Goal: Task Accomplishment & Management: Use online tool/utility

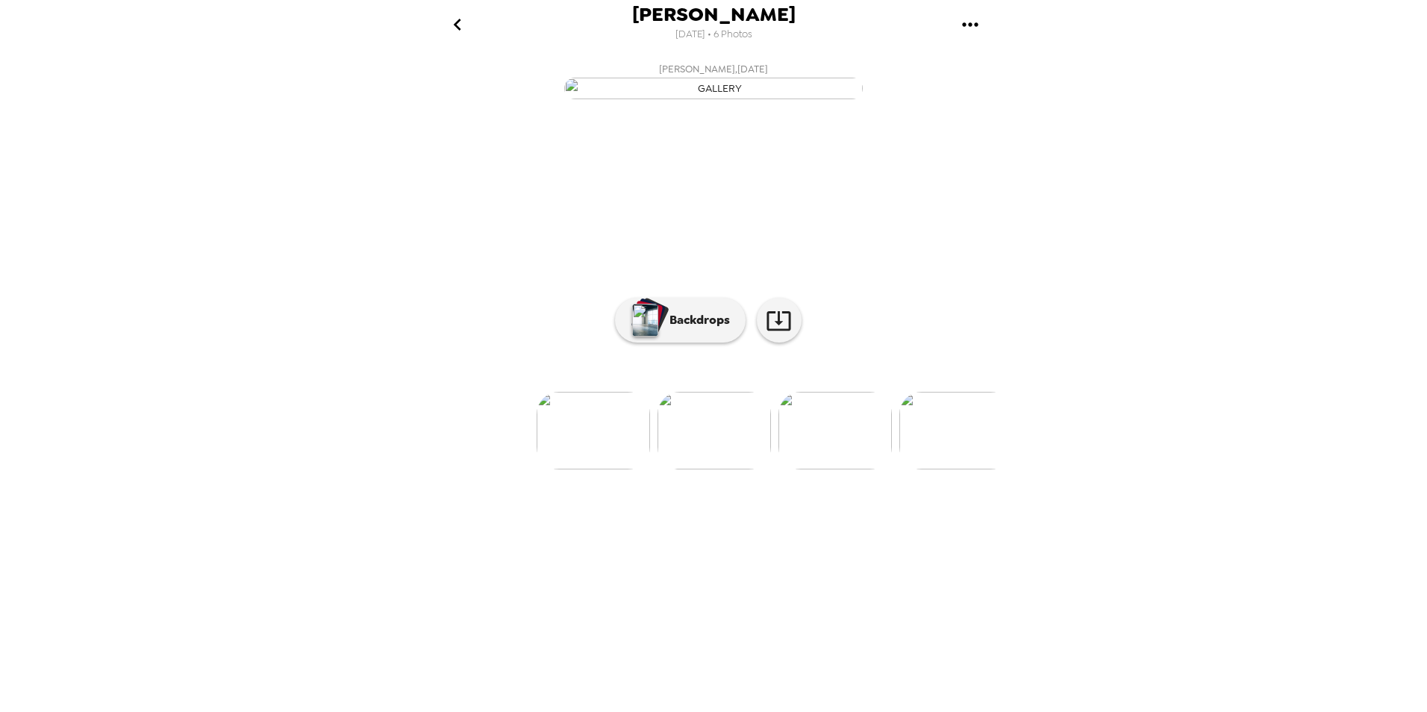
click at [594, 470] on img at bounding box center [593, 431] width 113 height 78
drag, startPoint x: 808, startPoint y: 583, endPoint x: 818, endPoint y: 583, distance: 9.7
click at [809, 470] on img at bounding box center [834, 431] width 113 height 78
click at [863, 470] on img at bounding box center [835, 431] width 113 height 78
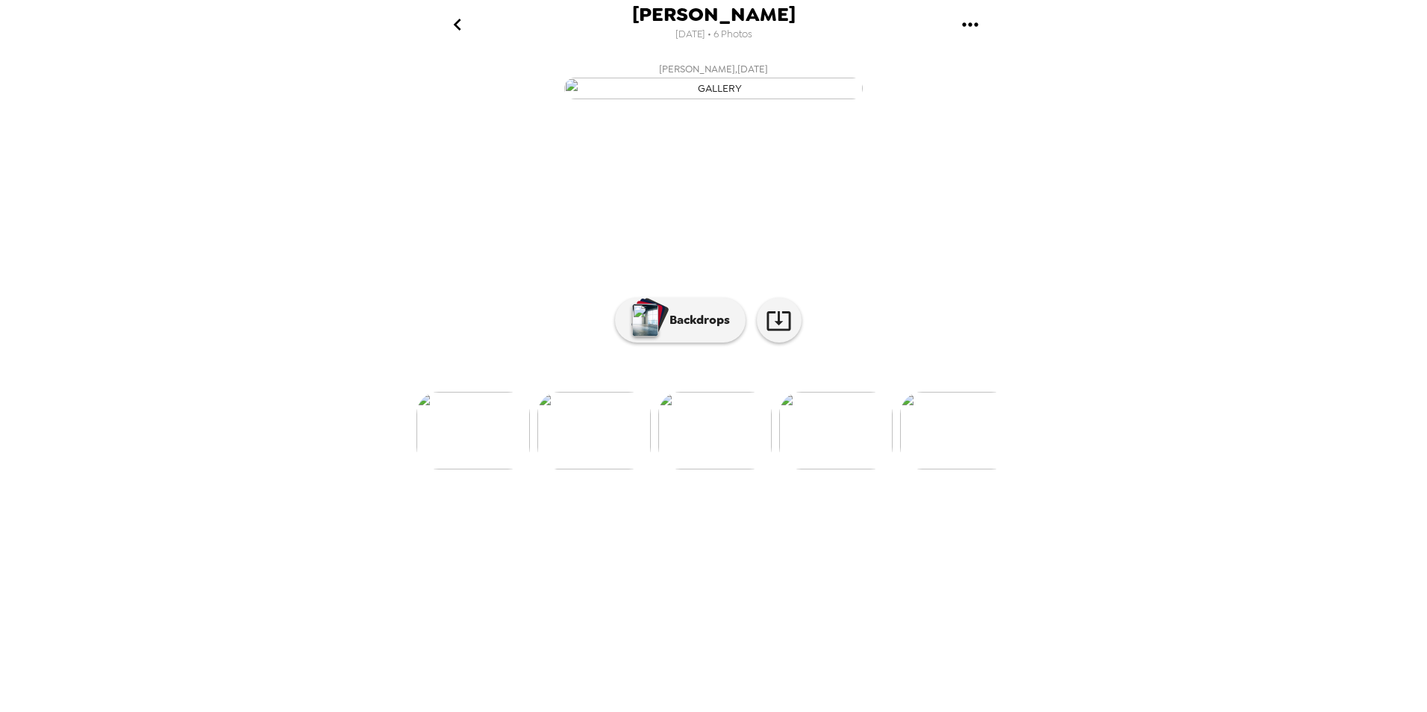
click at [883, 470] on div at bounding box center [713, 406] width 597 height 127
click at [956, 470] on img at bounding box center [956, 431] width 113 height 78
click at [753, 470] on img at bounding box center [716, 431] width 113 height 78
click at [607, 470] on img at bounding box center [595, 431] width 113 height 78
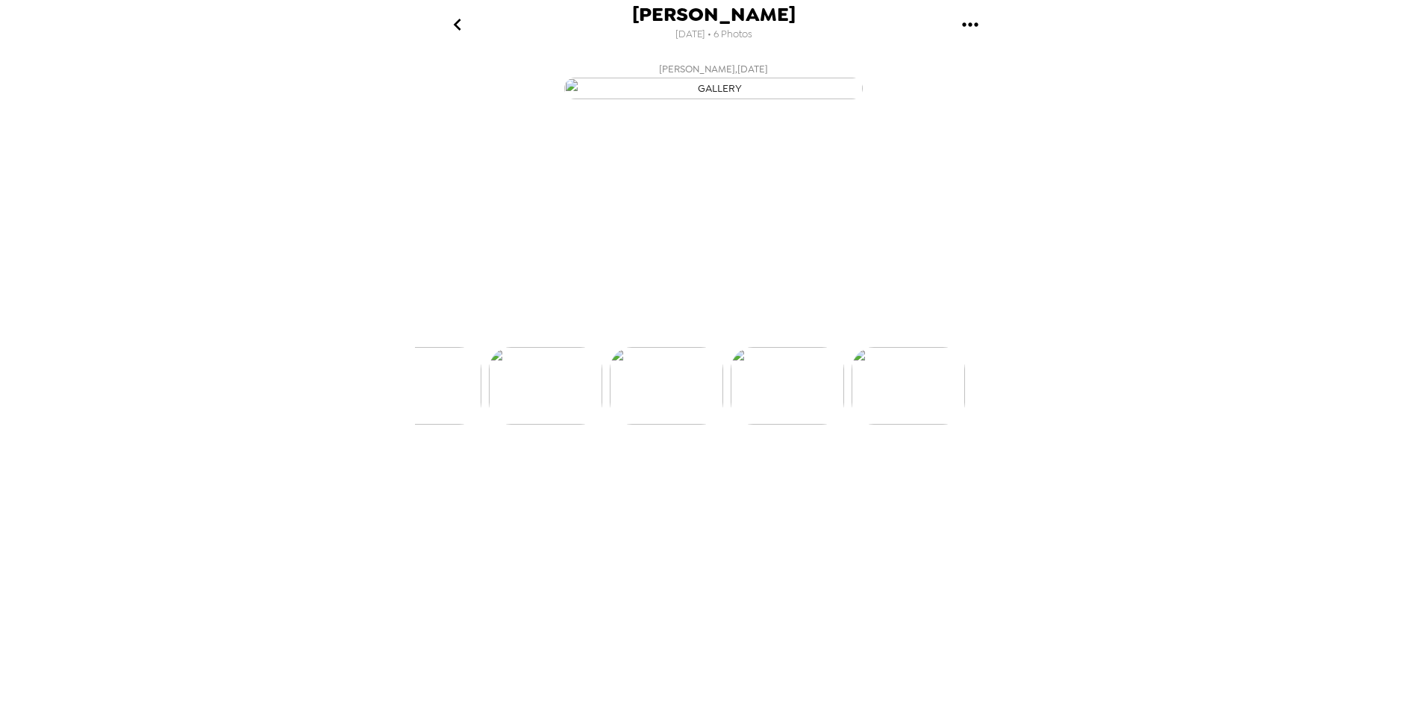
scroll to position [0, 361]
click at [631, 470] on div at bounding box center [713, 406] width 597 height 127
click at [585, 470] on img at bounding box center [594, 431] width 113 height 78
click at [578, 470] on img at bounding box center [594, 431] width 113 height 78
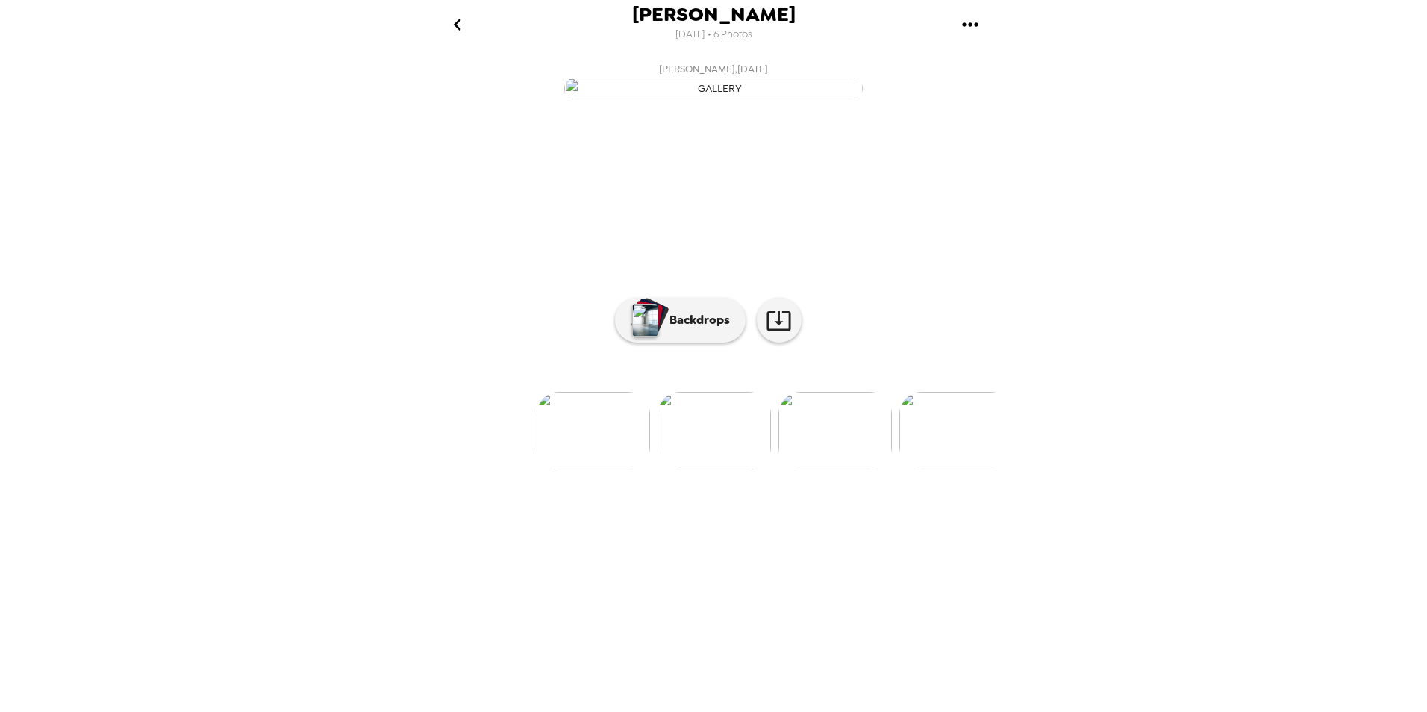
click at [591, 470] on div at bounding box center [713, 406] width 597 height 127
click at [593, 470] on img at bounding box center [593, 431] width 113 height 78
click at [716, 329] on p "Backdrops" at bounding box center [696, 320] width 68 height 18
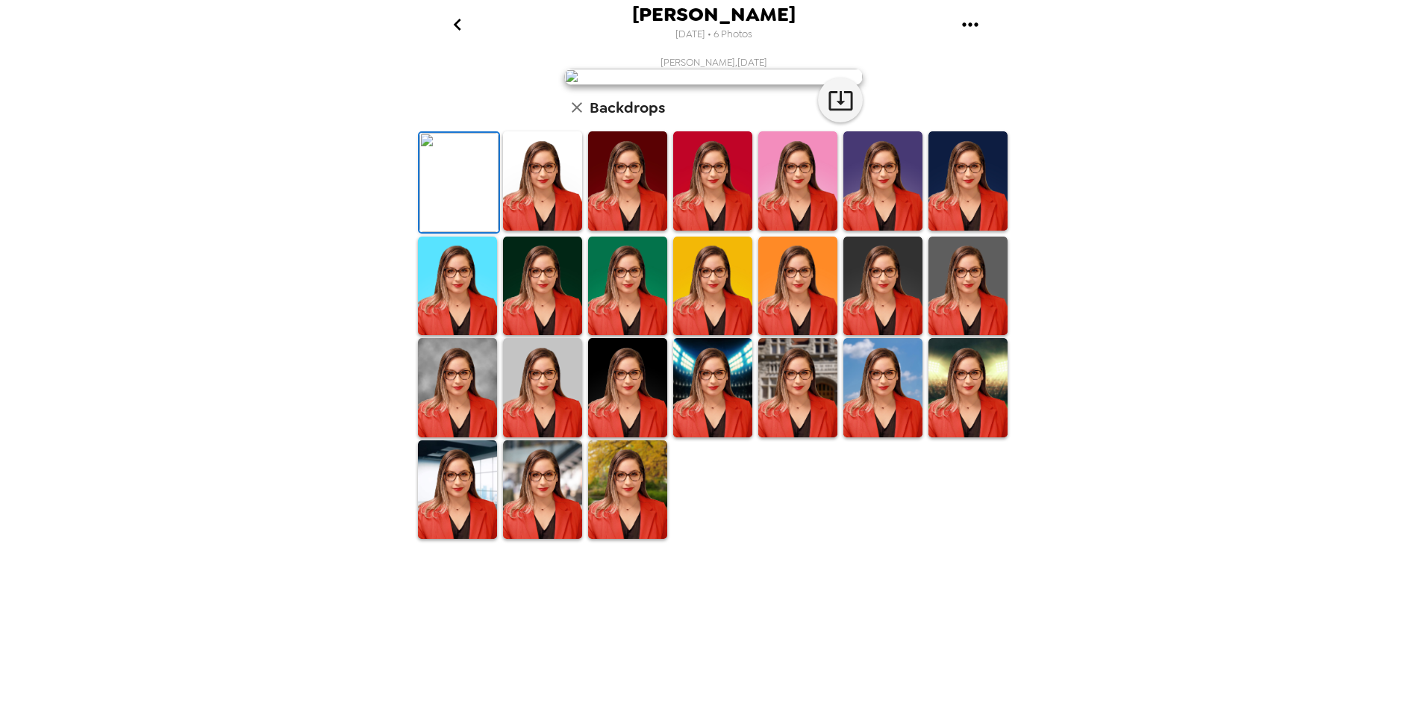
scroll to position [149, 0]
click at [965, 336] on img at bounding box center [968, 286] width 79 height 99
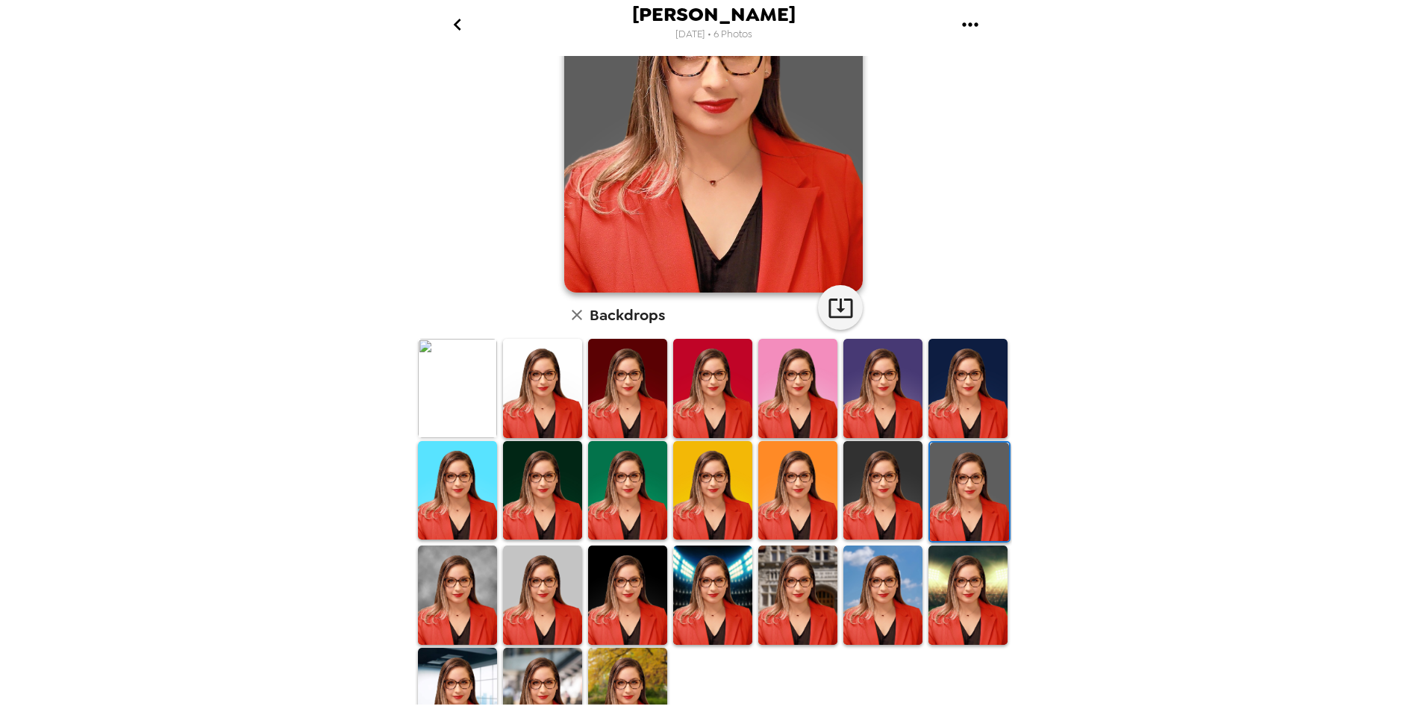
click at [535, 670] on img at bounding box center [542, 697] width 79 height 99
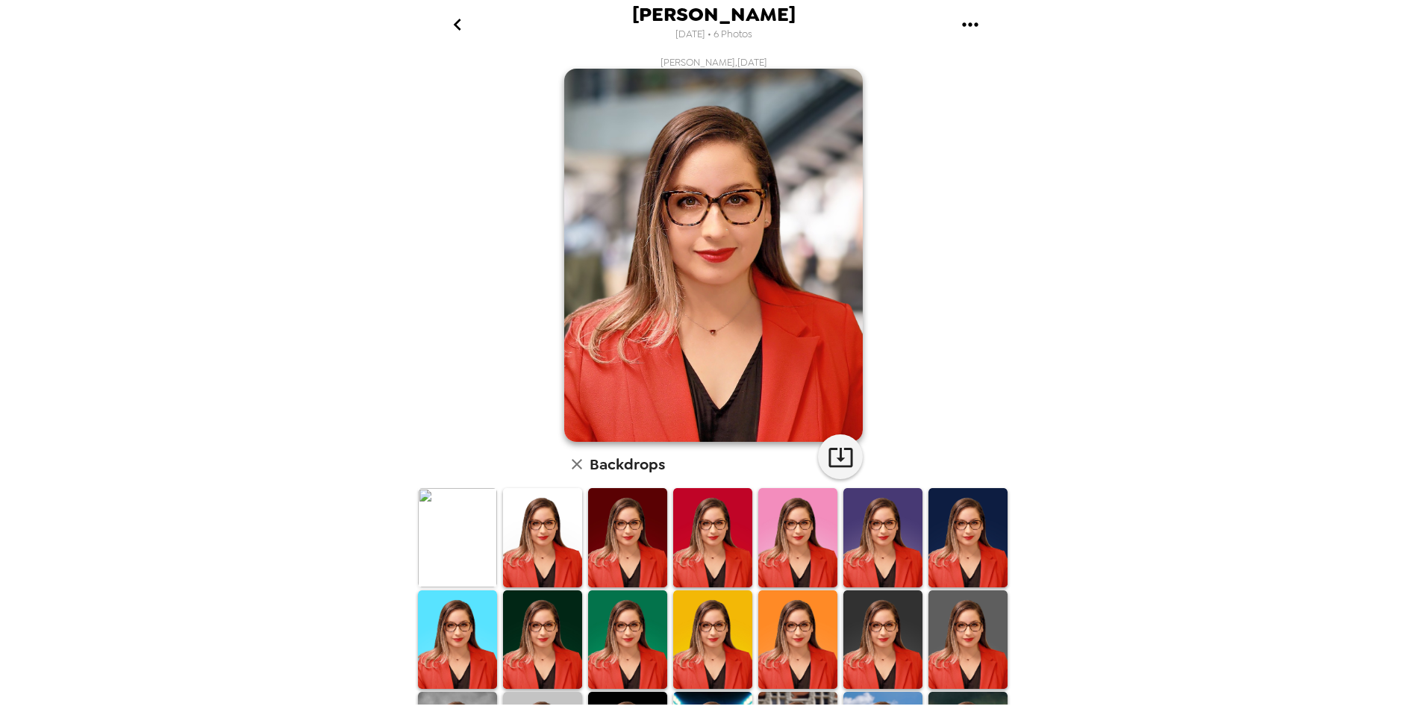
scroll to position [75, 0]
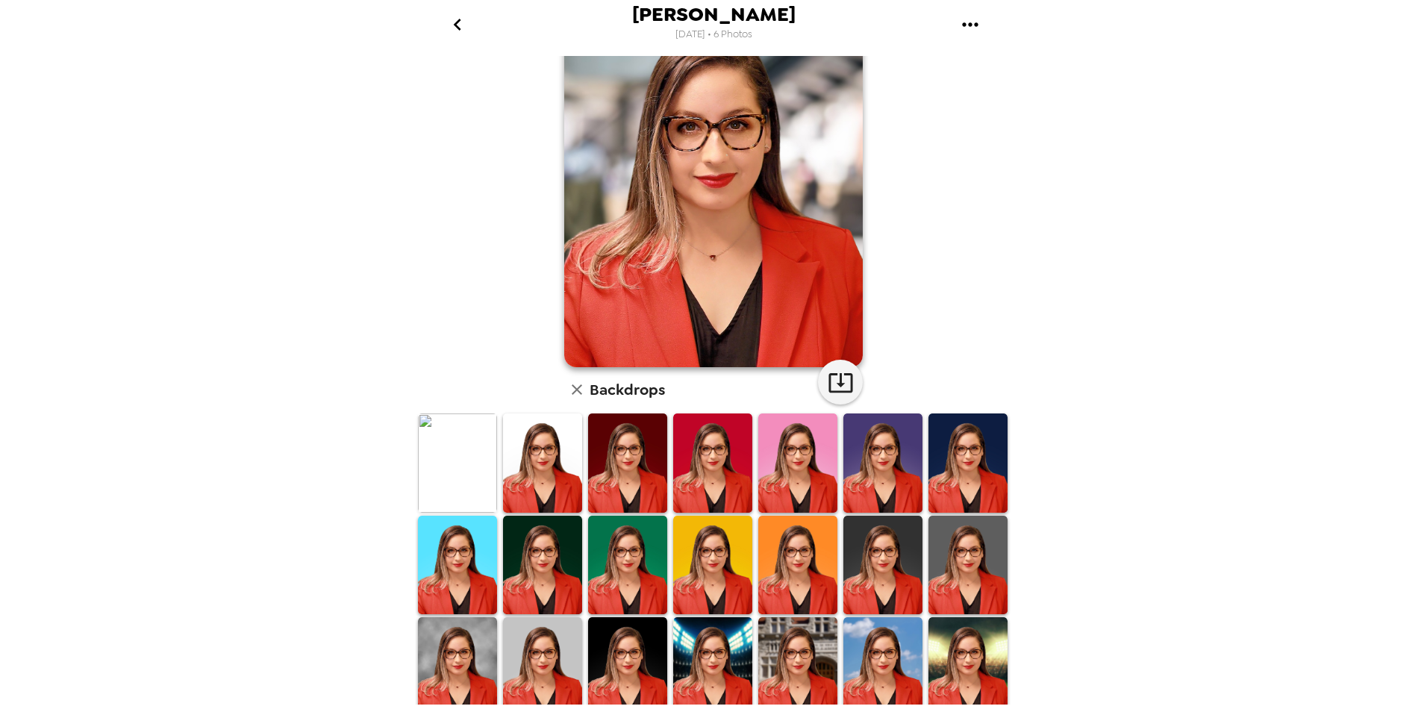
drag, startPoint x: 526, startPoint y: 635, endPoint x: 934, endPoint y: 522, distance: 423.1
click at [527, 635] on img at bounding box center [542, 666] width 79 height 99
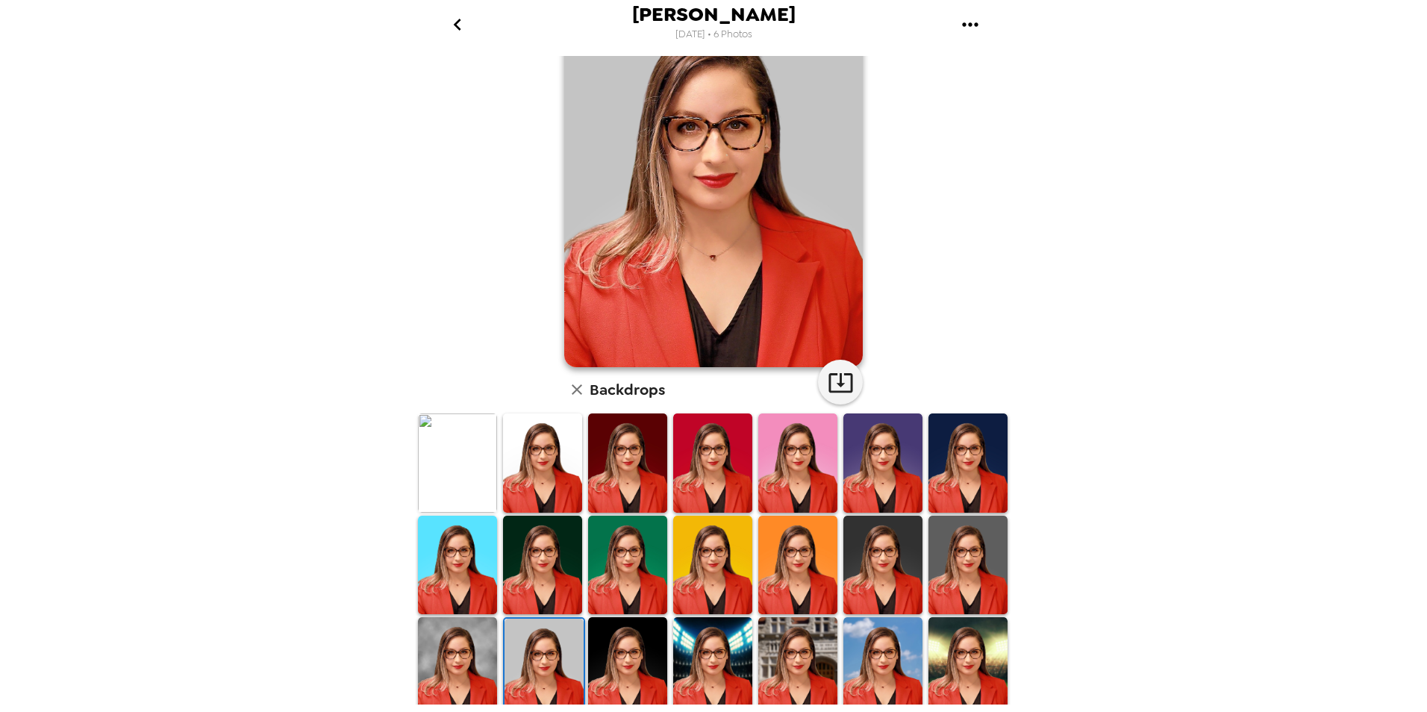
click at [962, 544] on img at bounding box center [968, 565] width 79 height 99
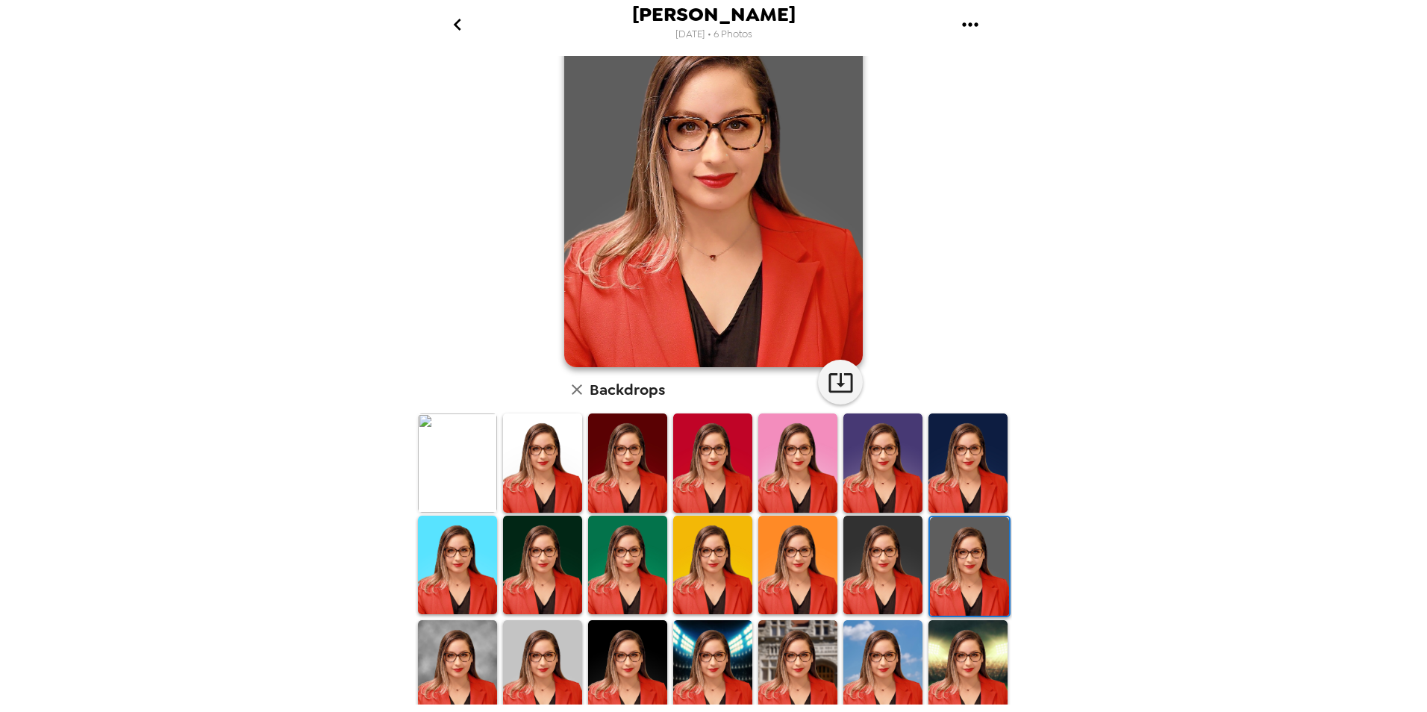
click at [717, 579] on img at bounding box center [712, 565] width 79 height 99
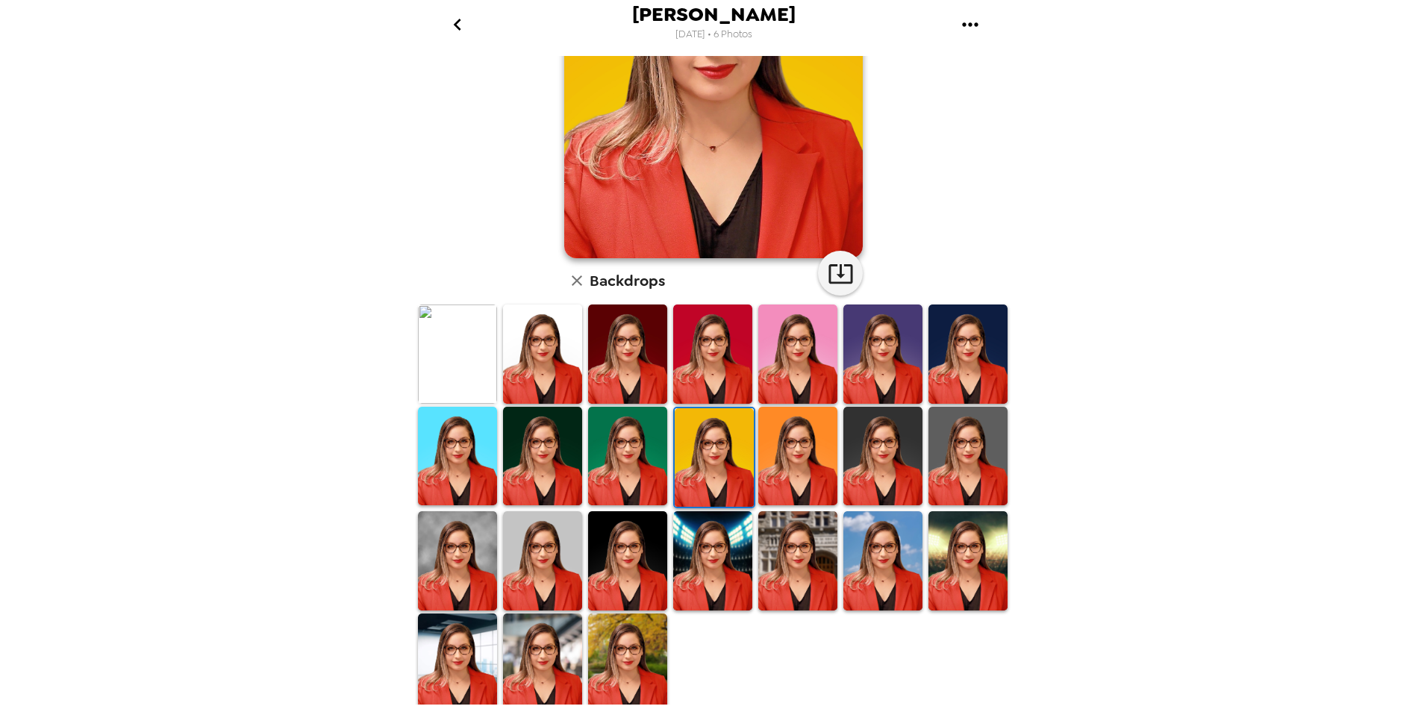
scroll to position [184, 0]
click at [977, 533] on img at bounding box center [968, 560] width 79 height 99
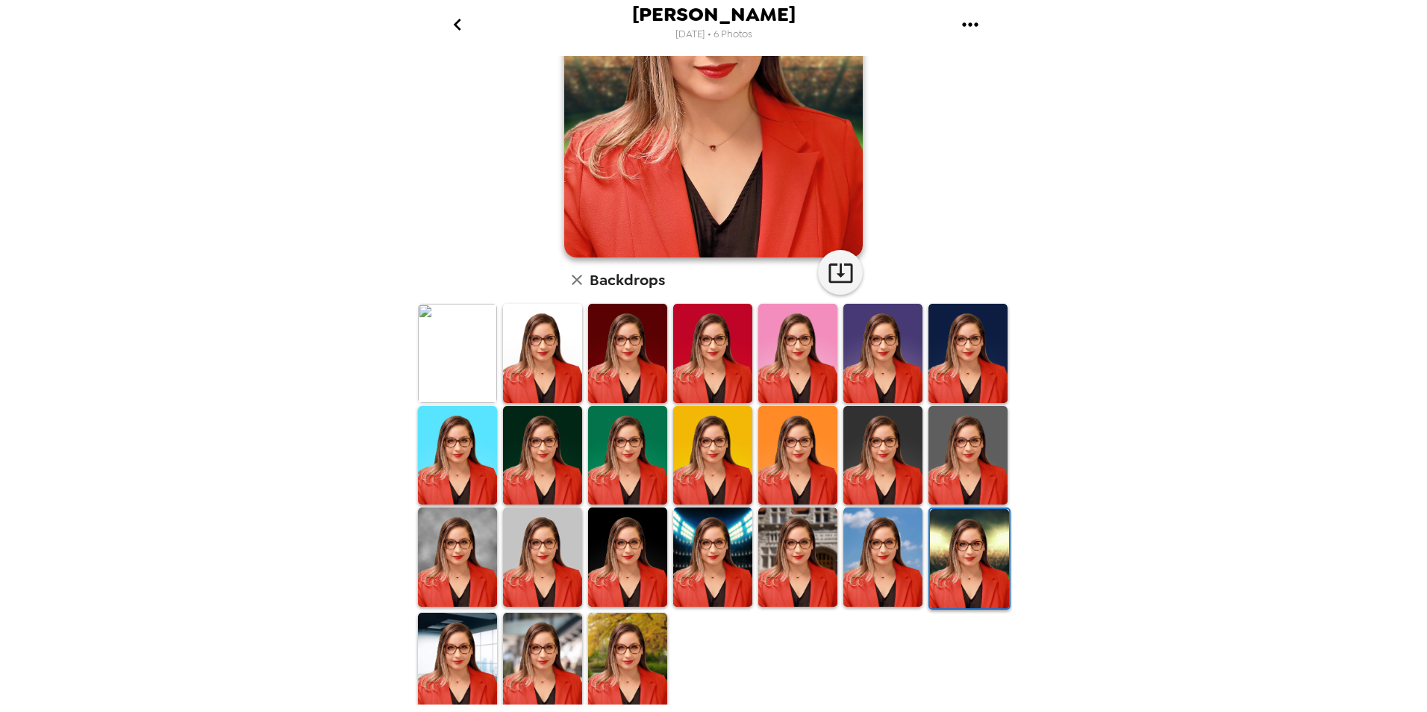
click at [545, 673] on img at bounding box center [542, 662] width 79 height 99
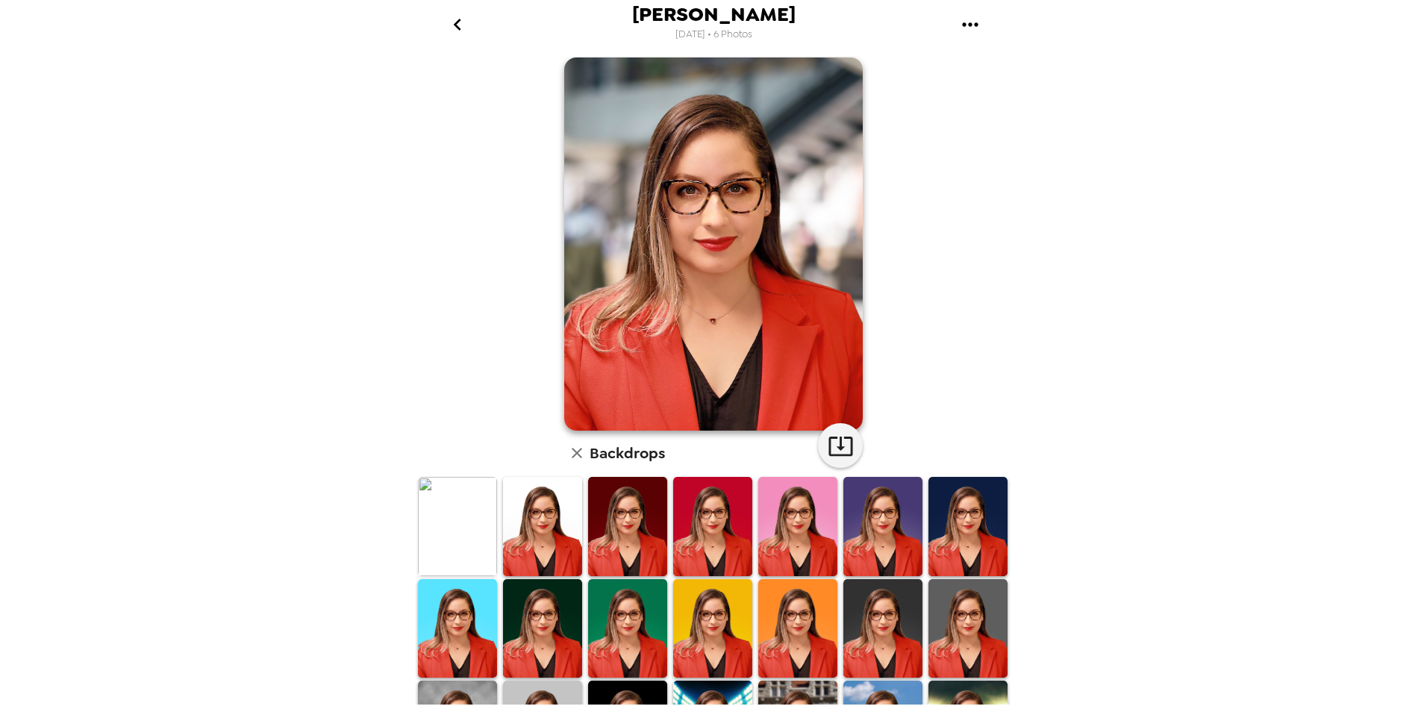
scroll to position [0, 0]
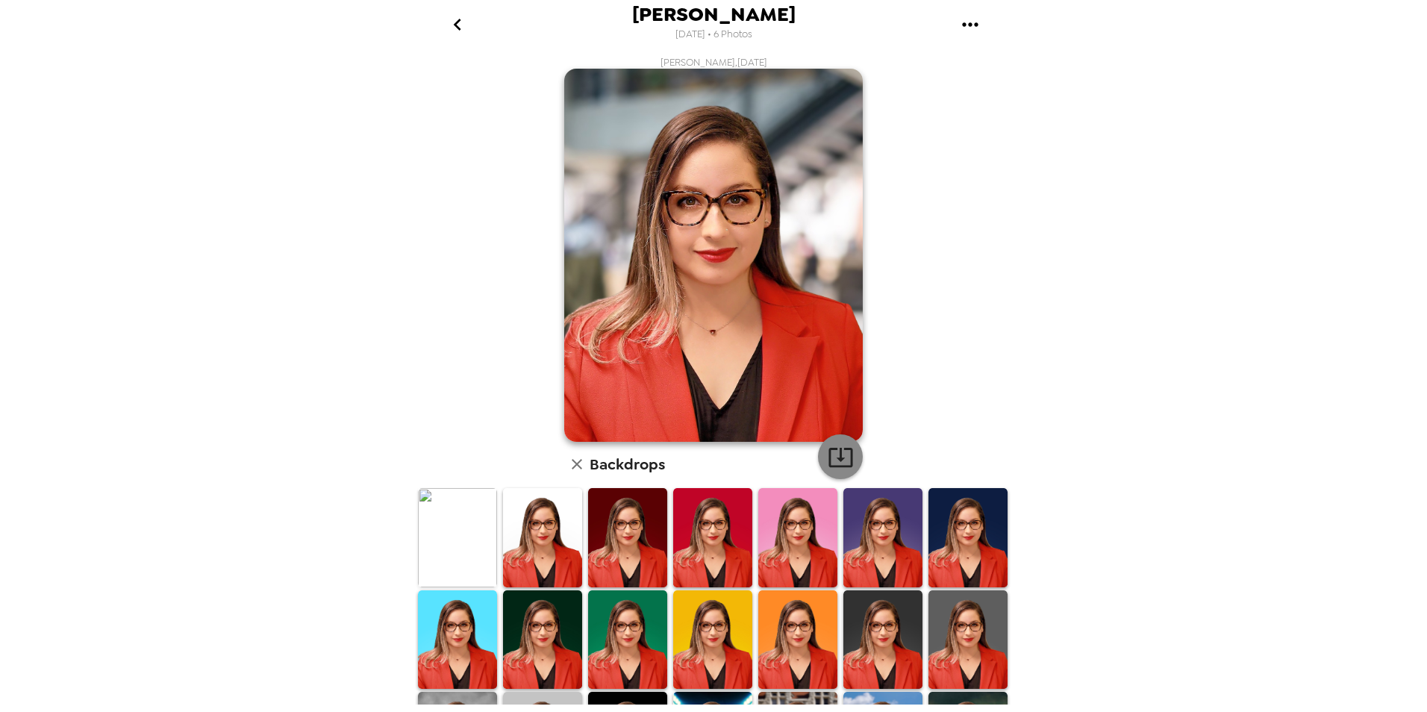
click at [829, 450] on icon "button" at bounding box center [841, 457] width 26 height 26
click at [949, 613] on img at bounding box center [968, 640] width 79 height 99
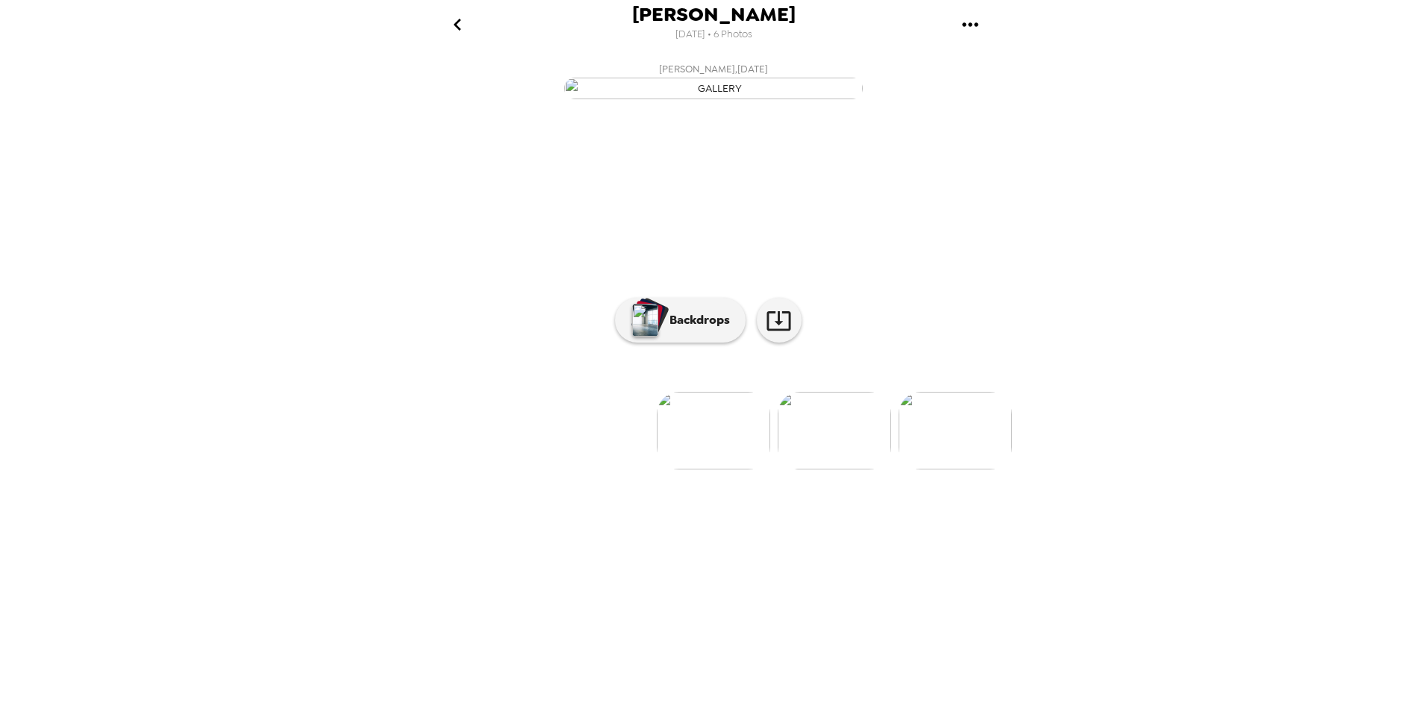
click at [856, 470] on img at bounding box center [834, 431] width 113 height 78
click at [714, 329] on p "Backdrops" at bounding box center [696, 320] width 68 height 18
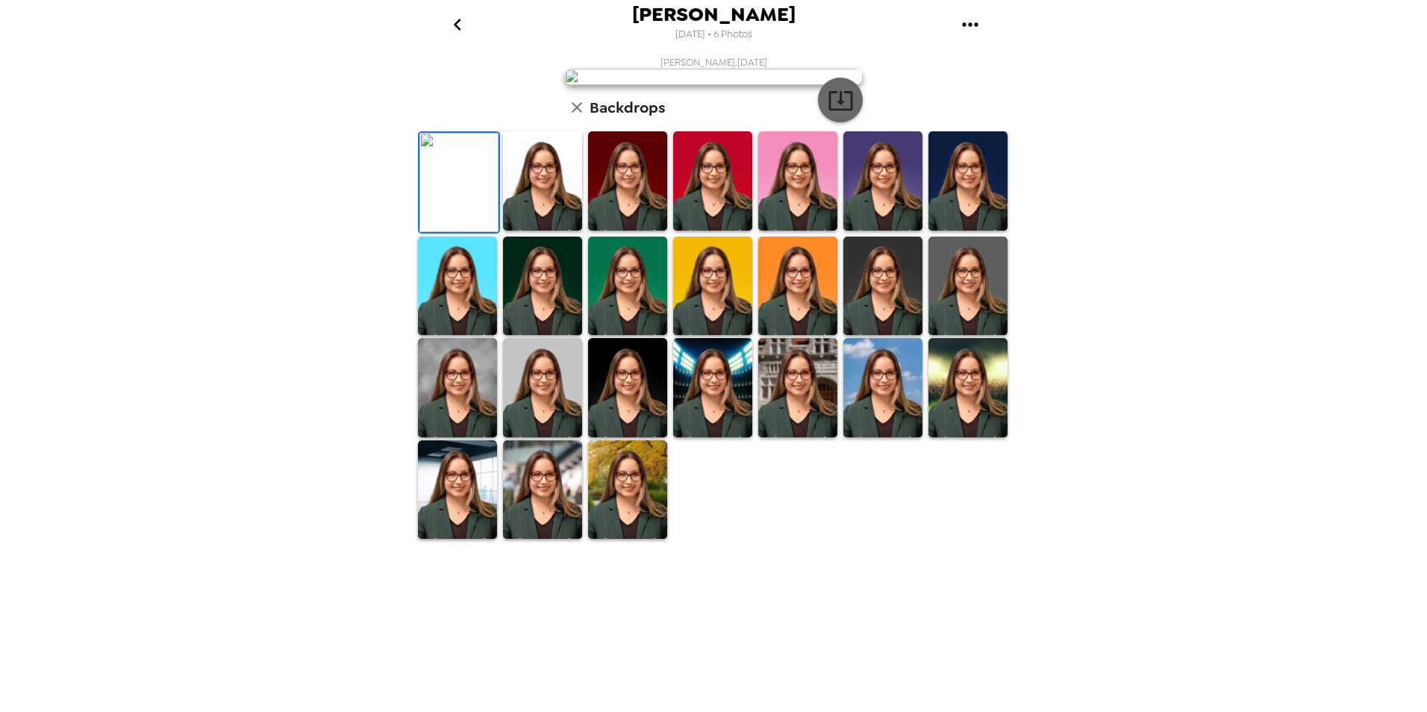
click at [833, 113] on icon "button" at bounding box center [841, 100] width 26 height 26
click at [459, 37] on button "go back" at bounding box center [457, 24] width 49 height 49
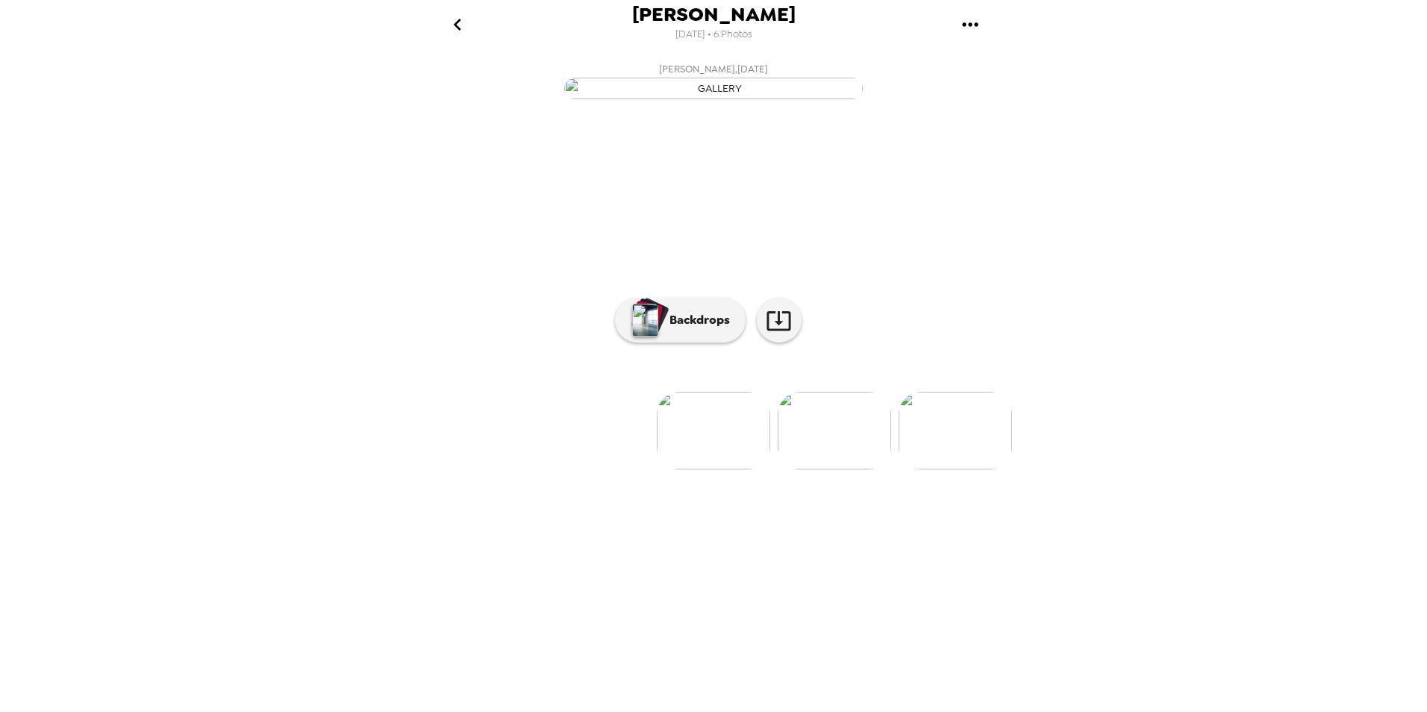
click at [947, 470] on img at bounding box center [955, 431] width 113 height 78
click at [837, 470] on img at bounding box center [835, 431] width 113 height 78
click at [720, 329] on p "Backdrops" at bounding box center [696, 320] width 68 height 18
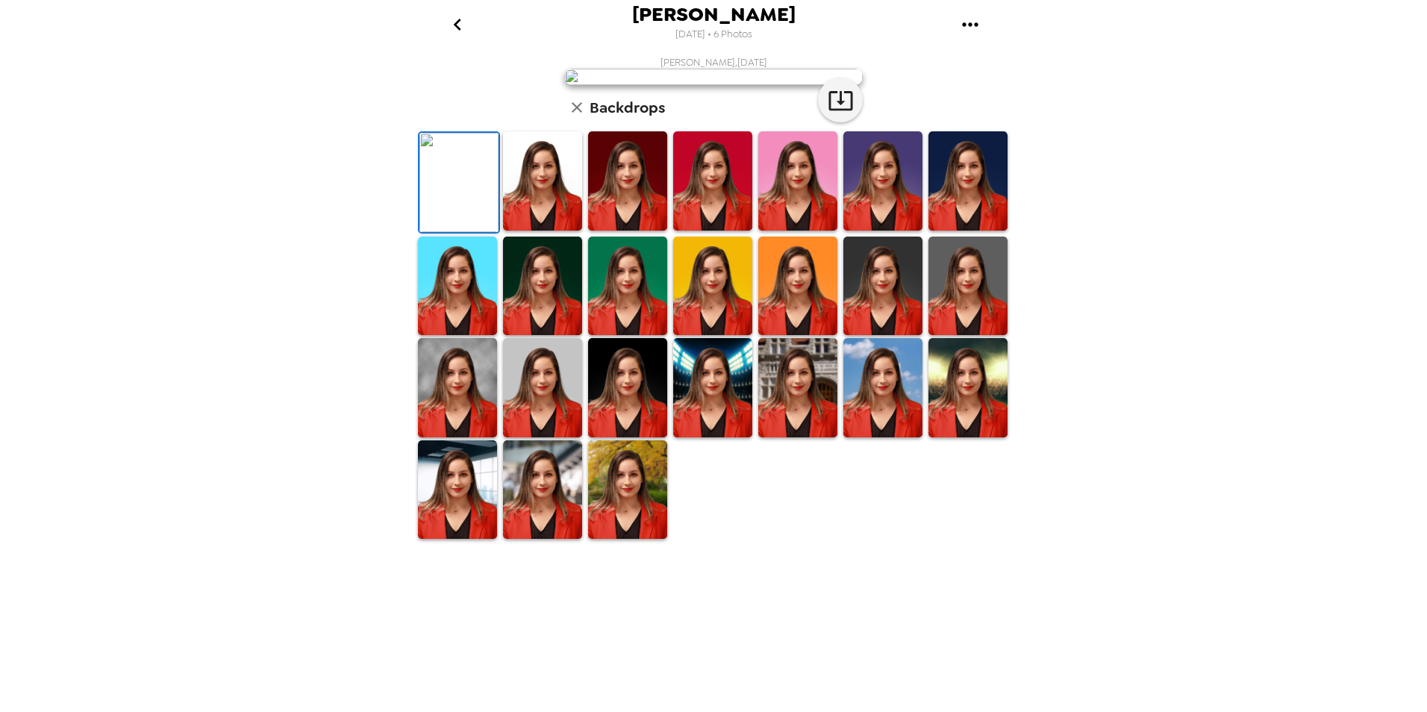
scroll to position [184, 0]
click at [532, 438] on img at bounding box center [542, 387] width 79 height 99
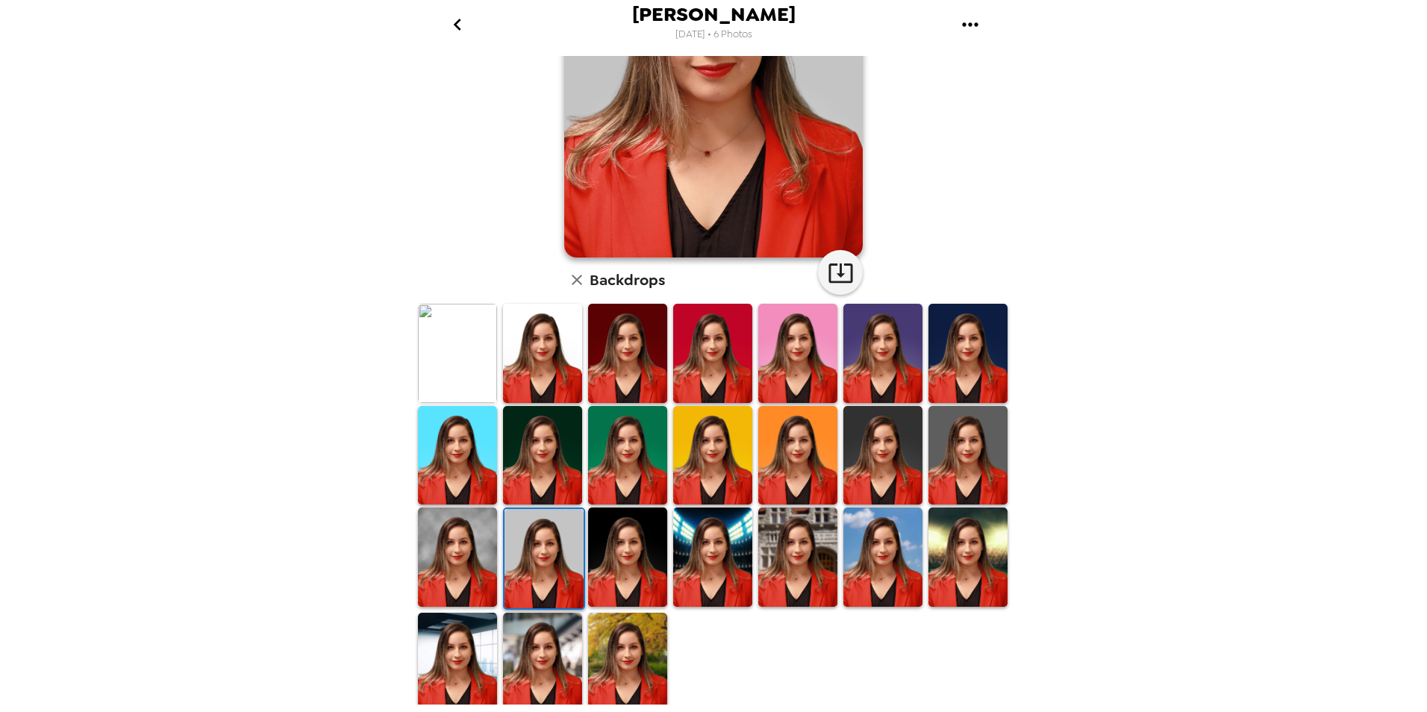
click at [538, 653] on img at bounding box center [542, 662] width 79 height 99
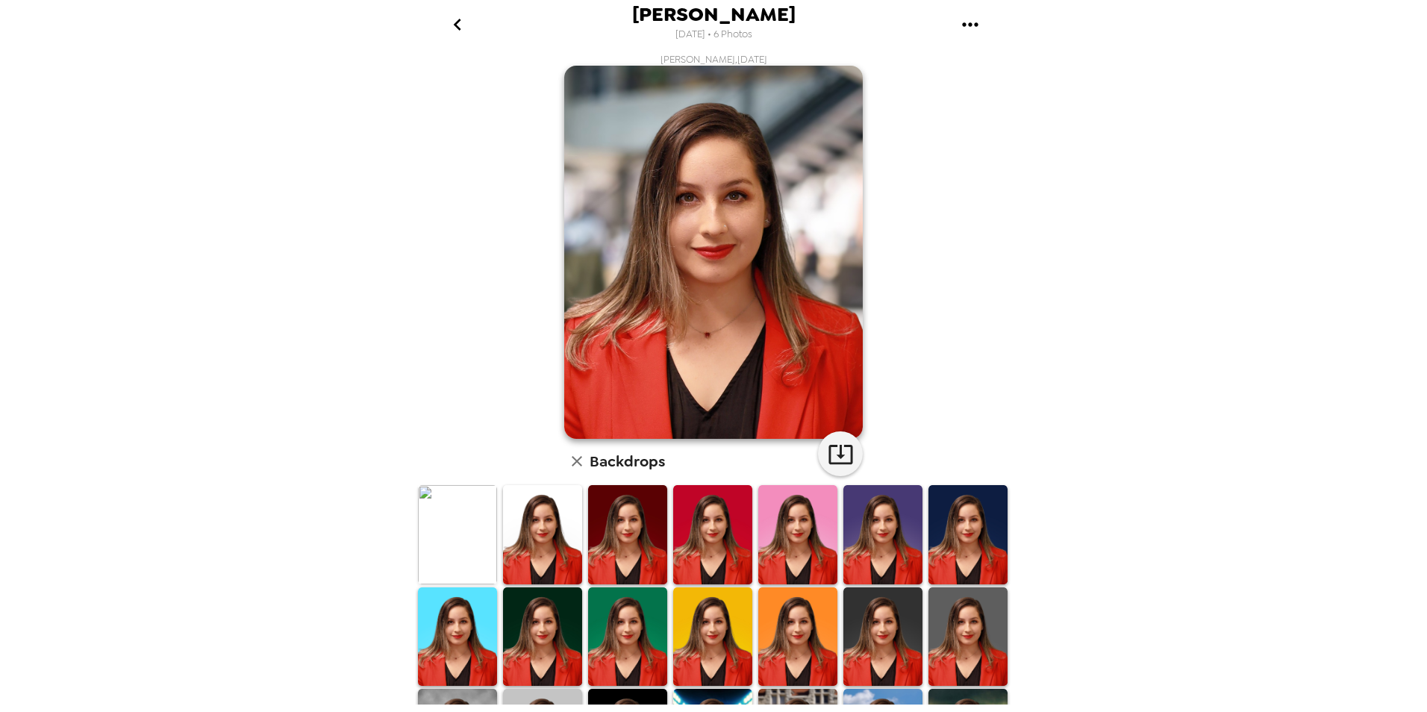
scroll to position [0, 0]
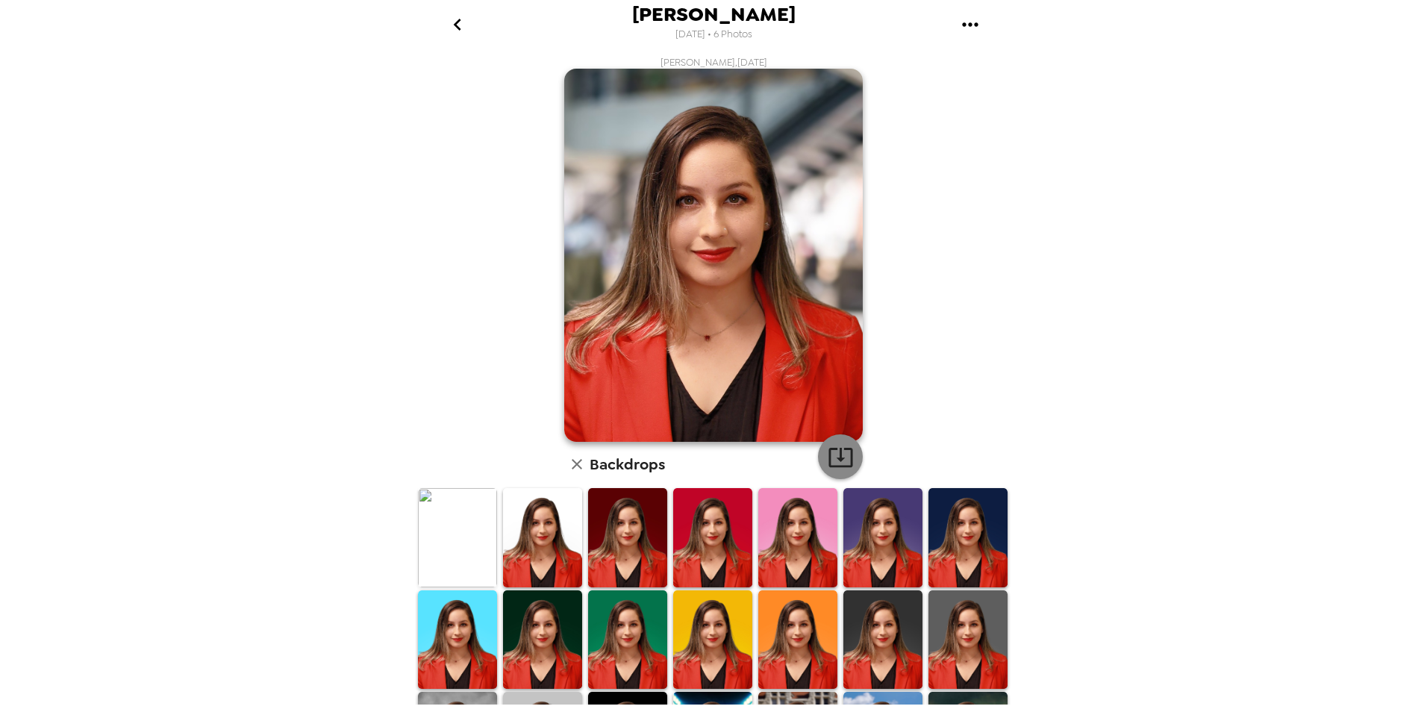
click at [829, 455] on icon "button" at bounding box center [841, 457] width 26 height 26
click at [974, 626] on img at bounding box center [968, 640] width 79 height 99
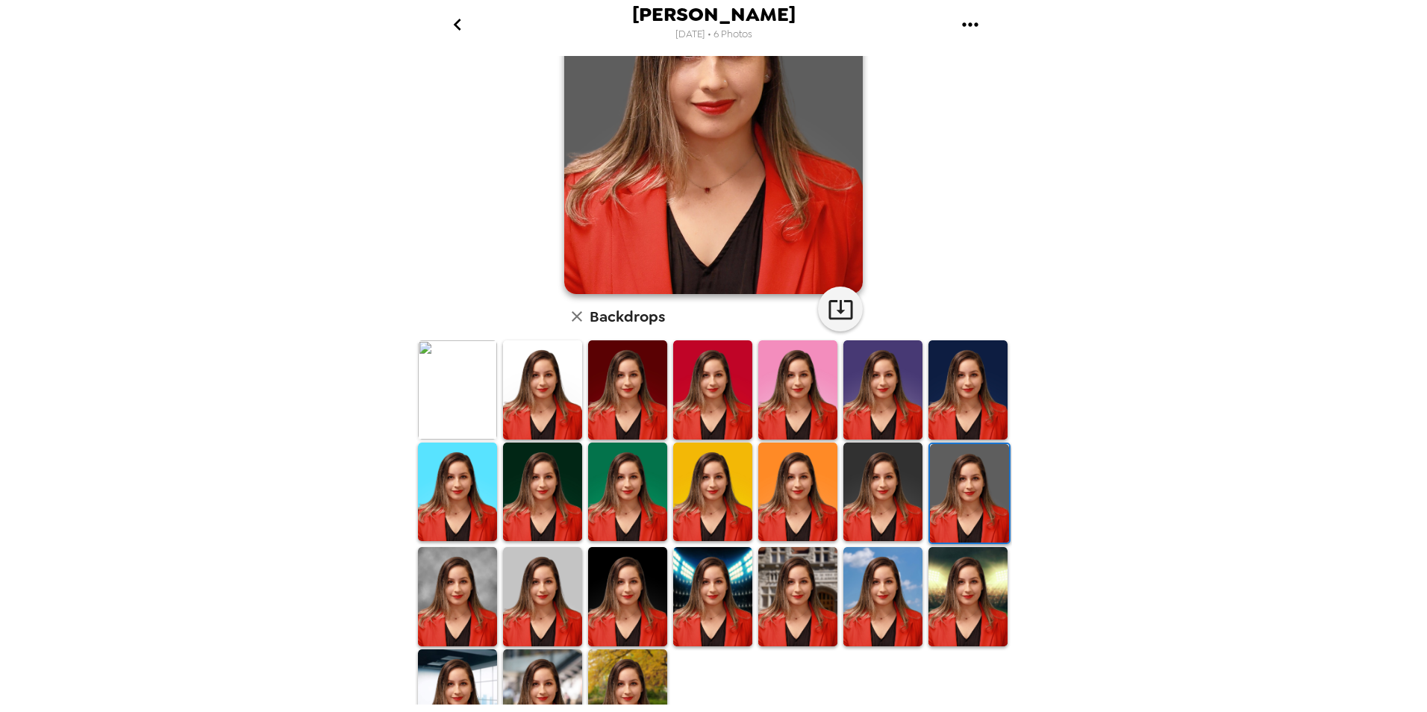
scroll to position [149, 0]
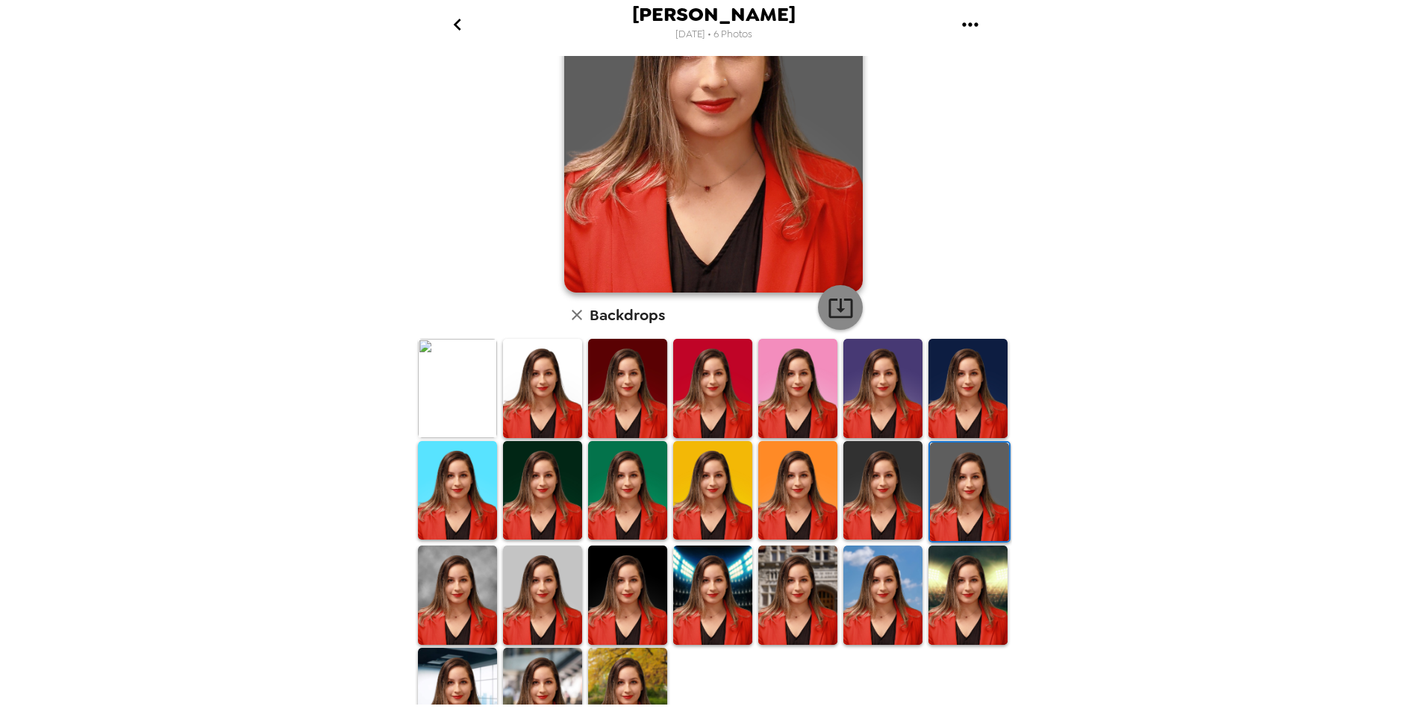
click at [820, 304] on button "button" at bounding box center [840, 307] width 45 height 45
click at [453, 24] on icon "go back" at bounding box center [458, 25] width 24 height 24
